Goal: Task Accomplishment & Management: Manage account settings

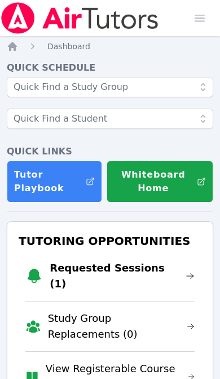
click at [133, 270] on link "Requested Sessions (1)" at bounding box center [122, 276] width 145 height 32
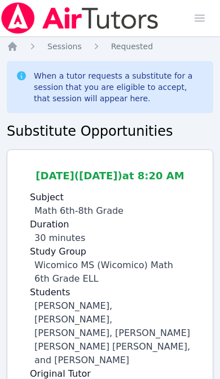
click at [18, 44] on icon "Breadcrumb" at bounding box center [12, 46] width 11 height 11
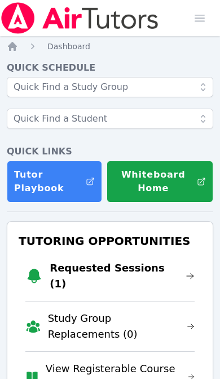
click at [107, 267] on link "Requested Sessions (1)" at bounding box center [122, 276] width 145 height 32
